Goal: Information Seeking & Learning: Learn about a topic

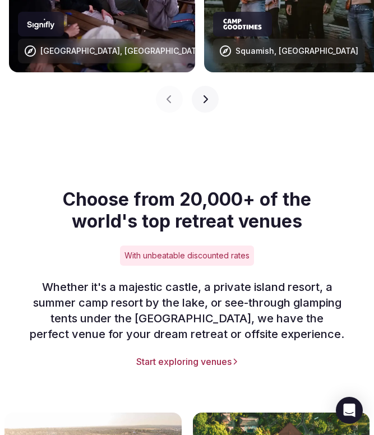
scroll to position [1161, 0]
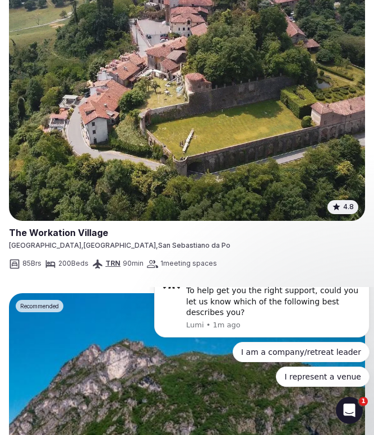
scroll to position [1096, 0]
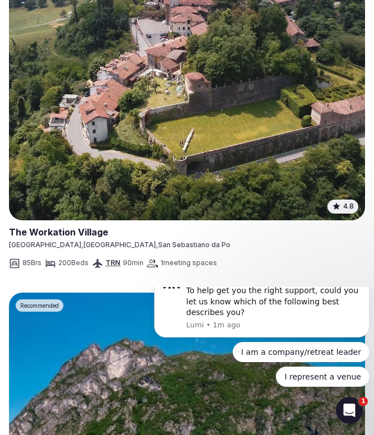
click at [76, 221] on link at bounding box center [187, 230] width 356 height 19
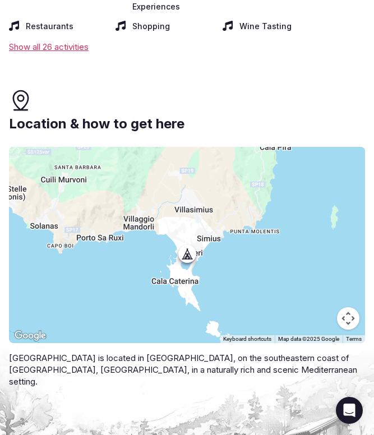
scroll to position [3686, 0]
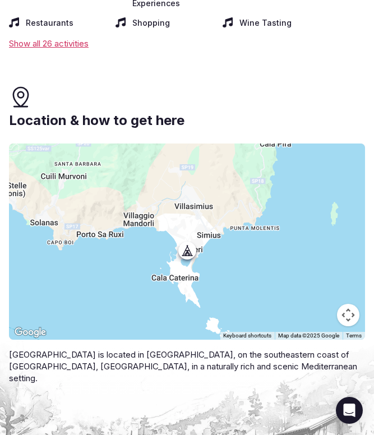
click at [231, 179] on div at bounding box center [187, 241] width 356 height 196
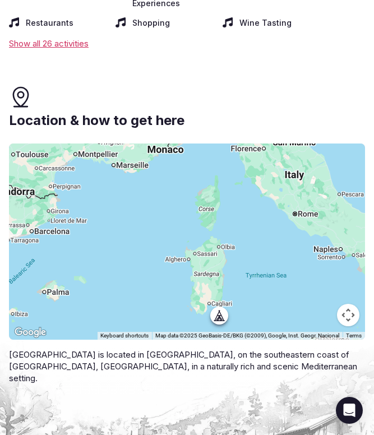
drag, startPoint x: 231, startPoint y: 179, endPoint x: 221, endPoint y: 299, distance: 120.8
click at [221, 299] on div at bounding box center [187, 241] width 356 height 196
